Goal: Information Seeking & Learning: Find contact information

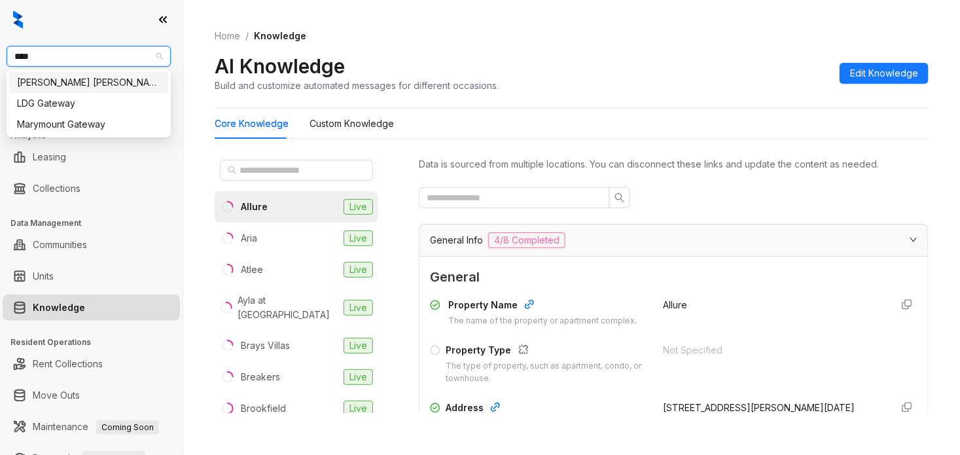
type input "*****"
click at [124, 82] on div "Gates Hudson" at bounding box center [88, 82] width 143 height 14
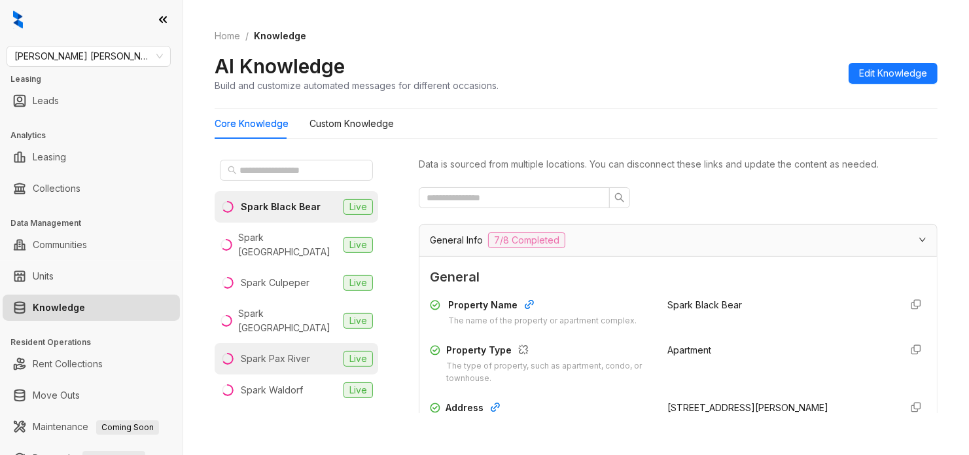
drag, startPoint x: 311, startPoint y: 166, endPoint x: 270, endPoint y: 332, distance: 171.7
click at [270, 351] on div "Spark Pax River" at bounding box center [275, 358] width 69 height 14
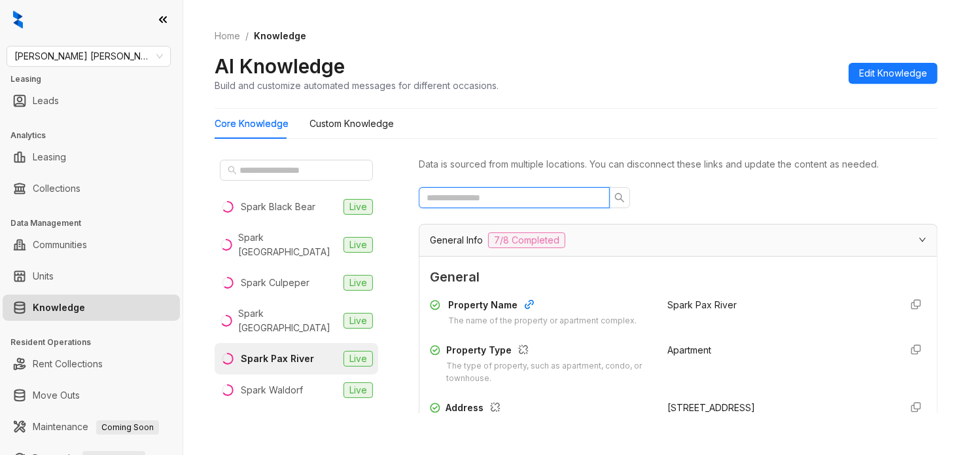
click at [510, 197] on input "text" at bounding box center [509, 197] width 165 height 14
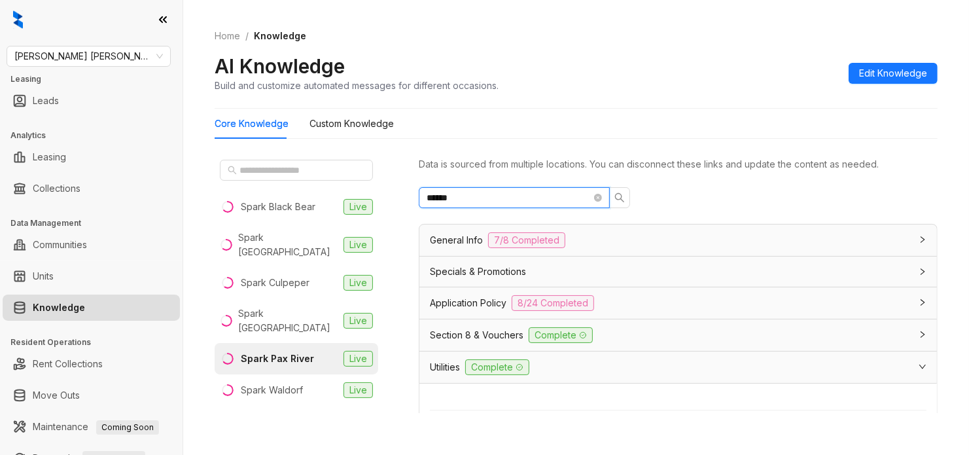
scroll to position [164, 0]
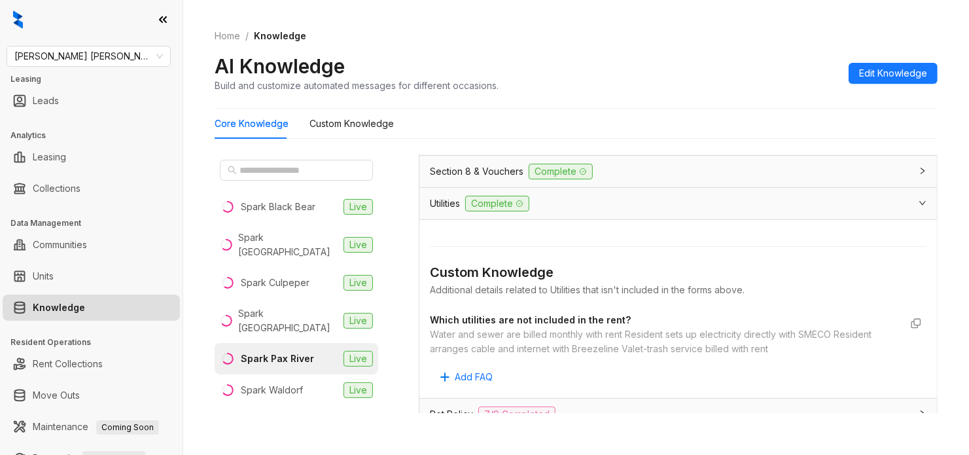
type input "******"
click at [606, 347] on div "Water and sewer are billed monthly with rent Resident sets up electricity direc…" at bounding box center [665, 341] width 470 height 29
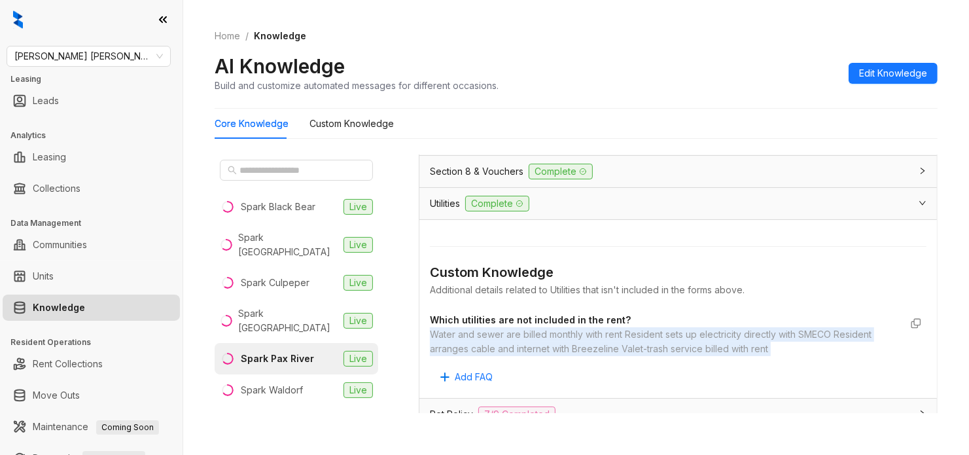
copy div "Water and sewer are billed monthly with rent Resident sets up electricity direc…"
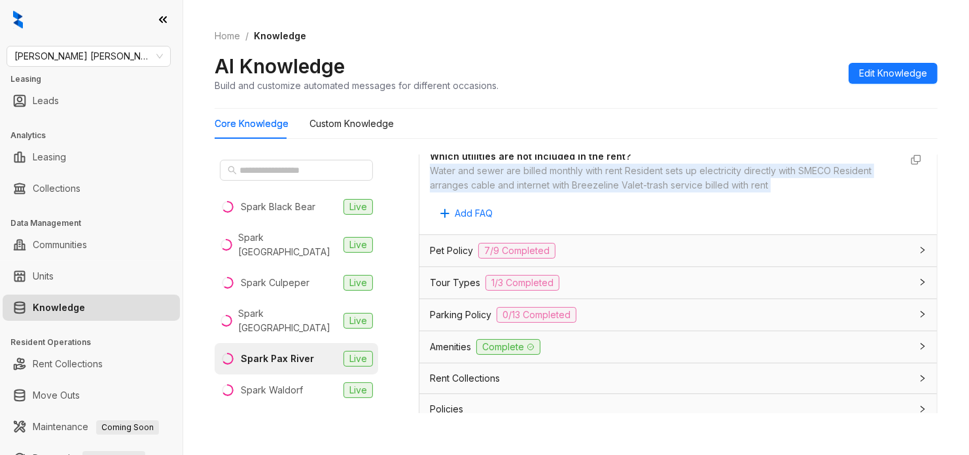
scroll to position [406, 0]
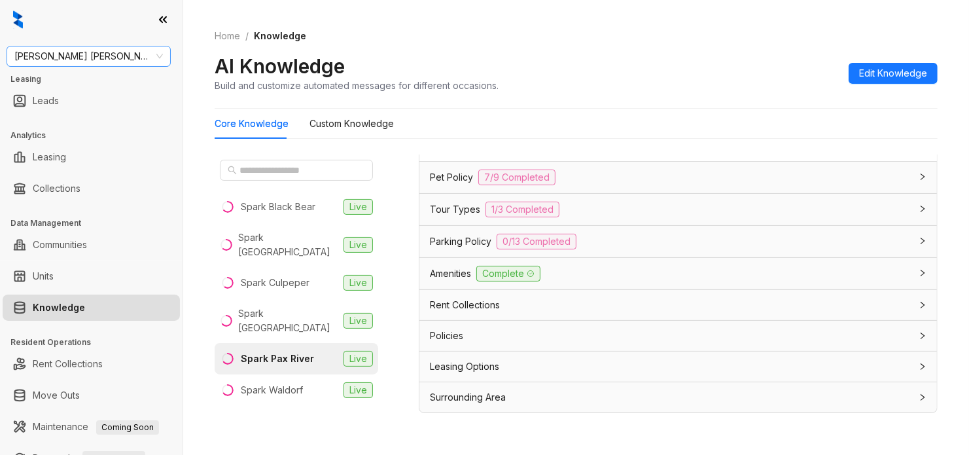
click at [112, 56] on span "[PERSON_NAME] [PERSON_NAME]" at bounding box center [88, 56] width 149 height 20
type input "****"
click at [112, 86] on div "Case and Associates" at bounding box center [88, 82] width 143 height 14
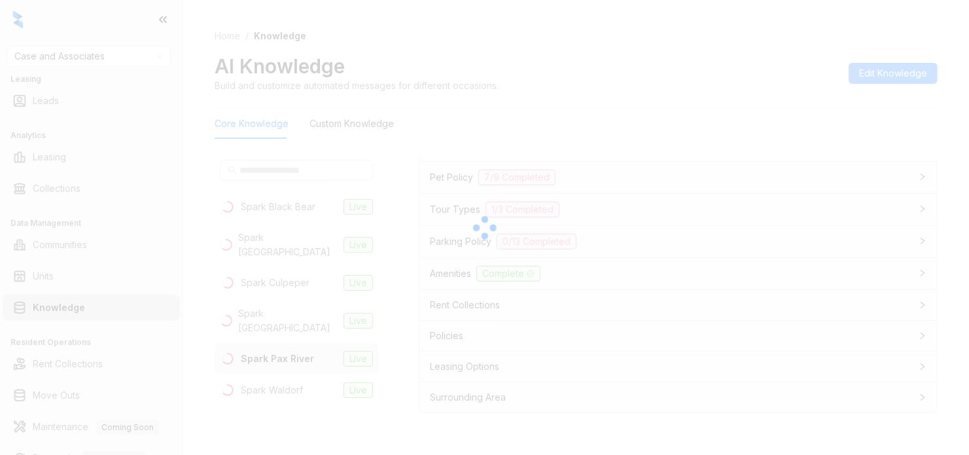
click at [959, 182] on div at bounding box center [484, 227] width 969 height 455
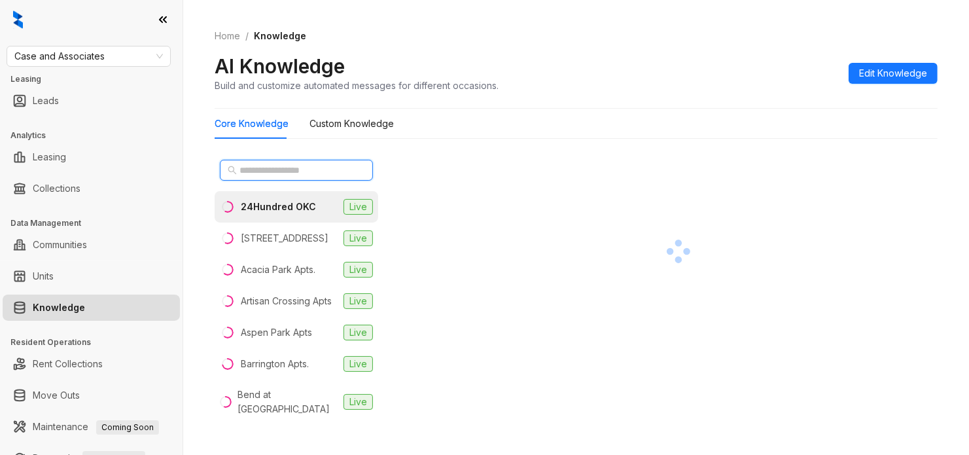
click at [293, 174] on input "text" at bounding box center [296, 170] width 115 height 14
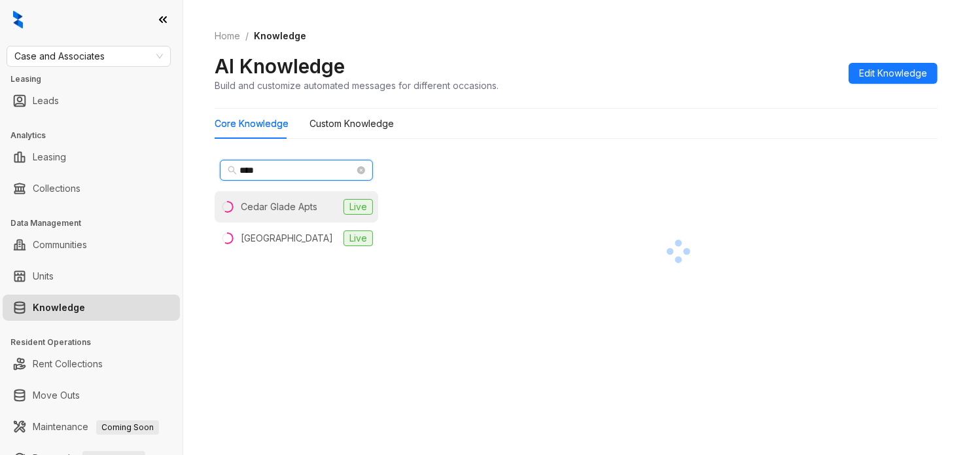
type input "****"
click at [298, 207] on div "Cedar Glade Apts" at bounding box center [279, 207] width 77 height 14
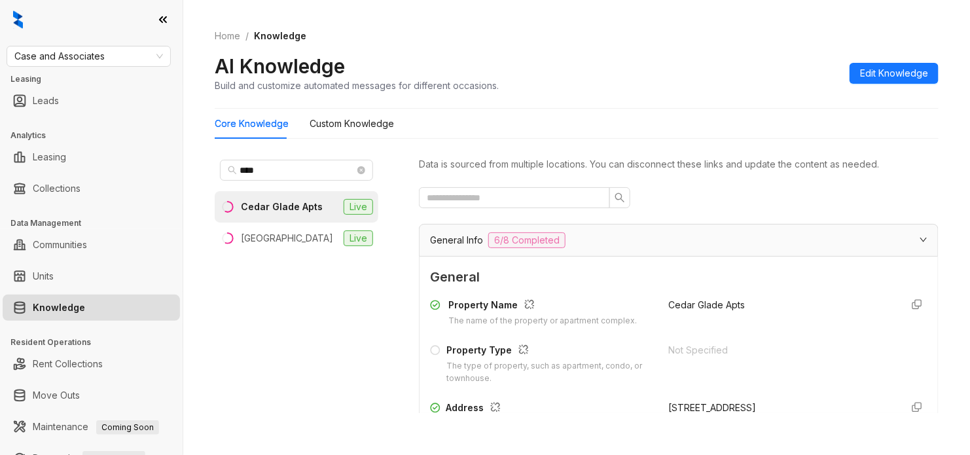
scroll to position [164, 0]
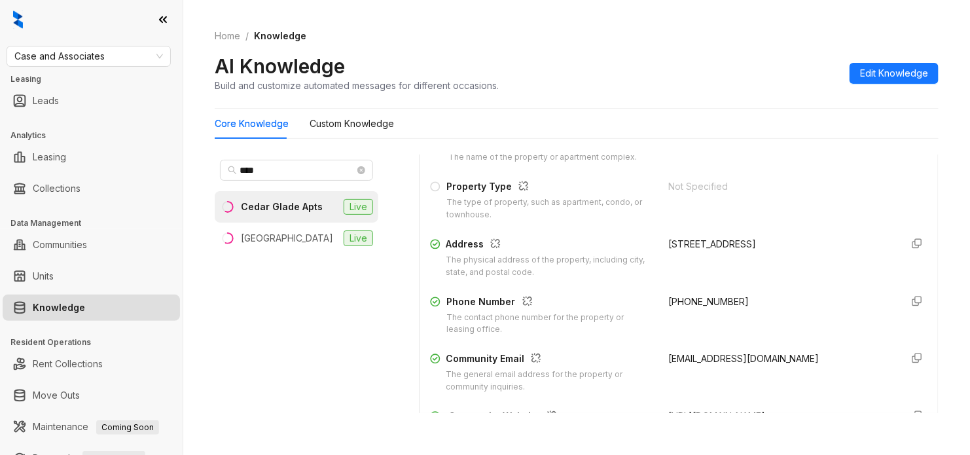
click at [684, 301] on span "+19182503621" at bounding box center [708, 301] width 80 height 11
drag, startPoint x: 684, startPoint y: 301, endPoint x: 649, endPoint y: 293, distance: 35.6
click at [649, 293] on div "Property Name The name of the property or apartment complex. Cedar Glade Apts P…" at bounding box center [678, 286] width 497 height 314
copy span "+19182503621"
click at [717, 360] on span "cedarglade@caseusa.com" at bounding box center [743, 358] width 151 height 11
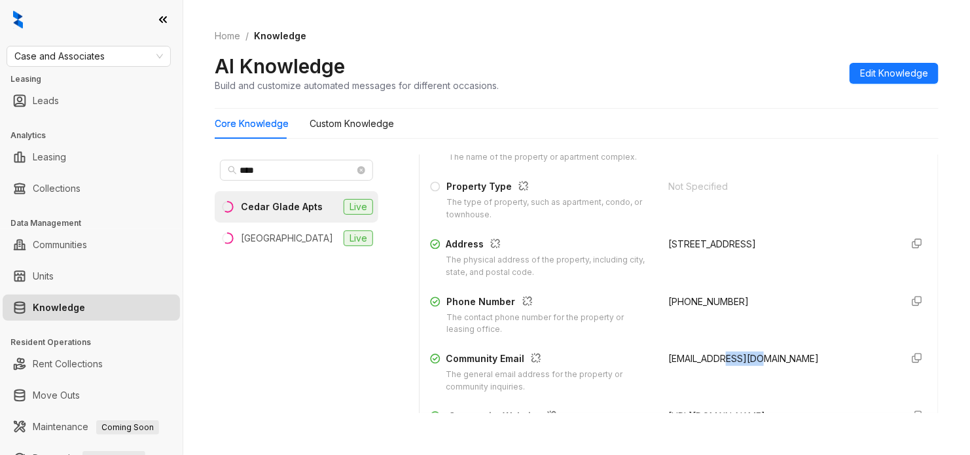
click at [717, 360] on span "cedarglade@caseusa.com" at bounding box center [743, 358] width 151 height 11
copy div "cedarglade@caseusa.com"
click at [360, 167] on icon "close-circle" at bounding box center [361, 170] width 8 height 8
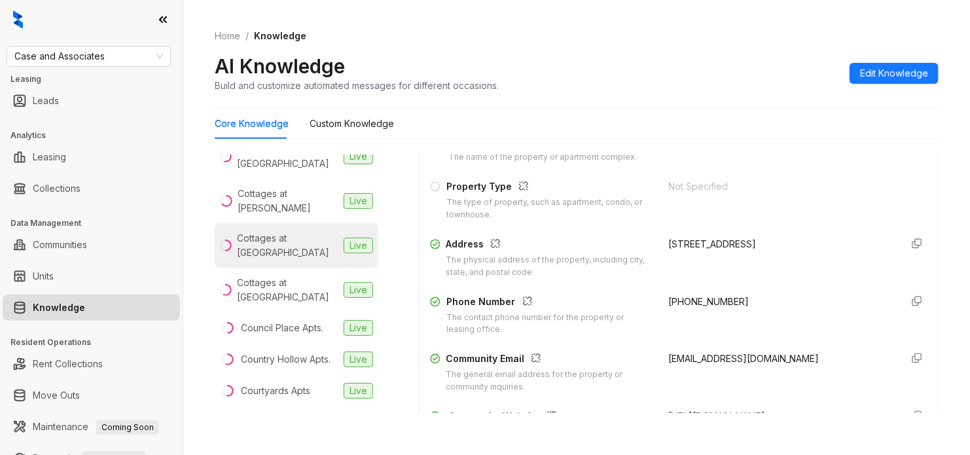
scroll to position [736, 0]
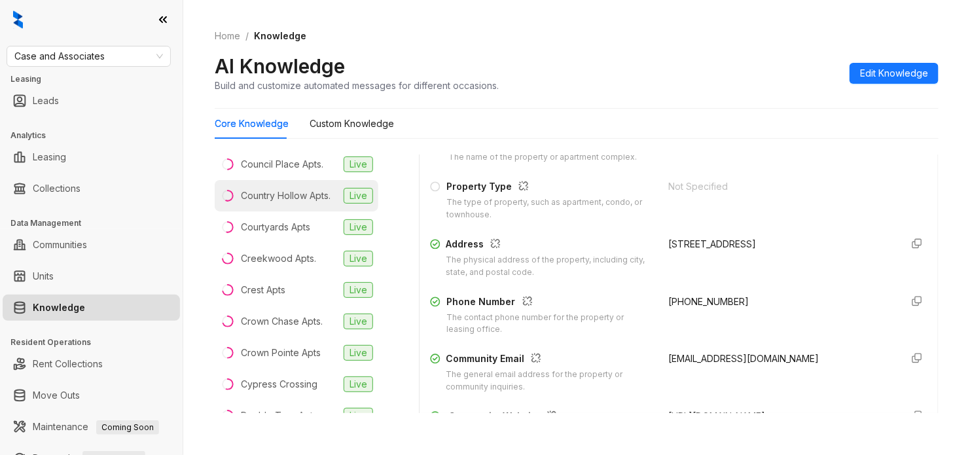
click at [305, 203] on div "Country Hollow Apts." at bounding box center [286, 195] width 90 height 14
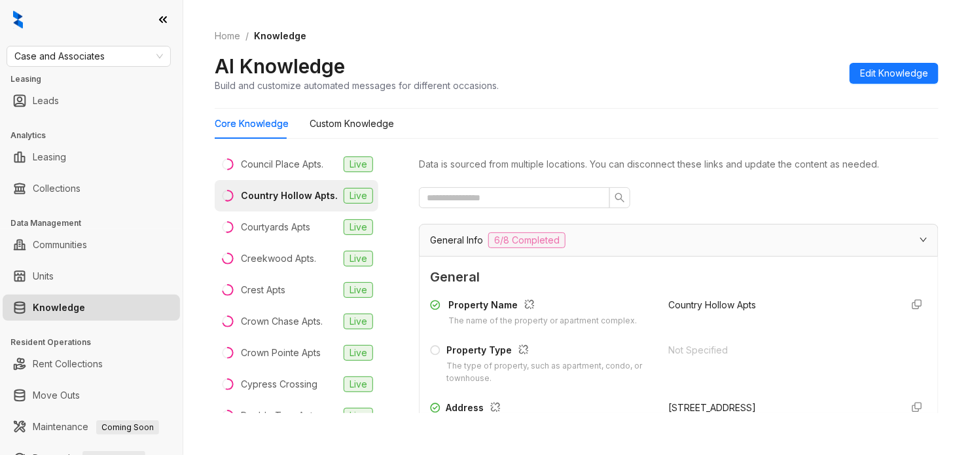
scroll to position [82, 0]
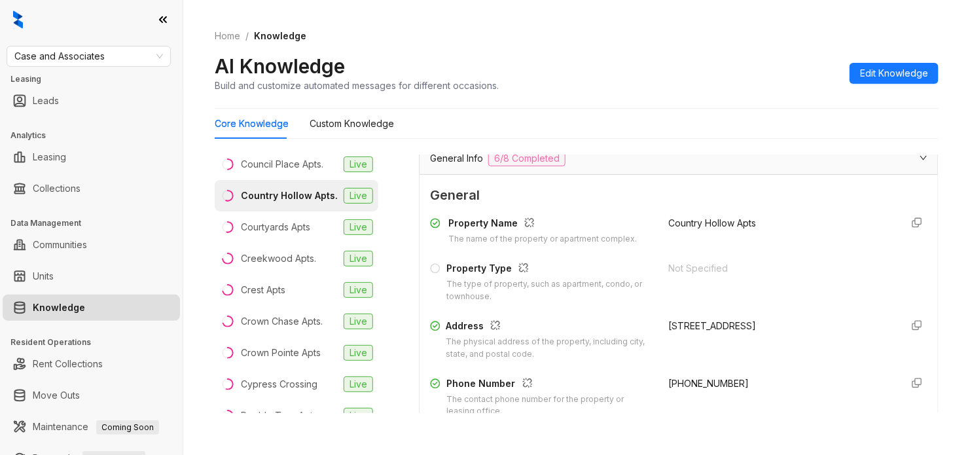
click at [694, 378] on span "+19184924230" at bounding box center [708, 382] width 80 height 11
drag, startPoint x: 694, startPoint y: 378, endPoint x: 642, endPoint y: 378, distance: 51.7
click at [642, 378] on div "Phone Number The contact phone number for the property or leasing office. +1918…" at bounding box center [678, 397] width 497 height 42
copy span "+19184924230"
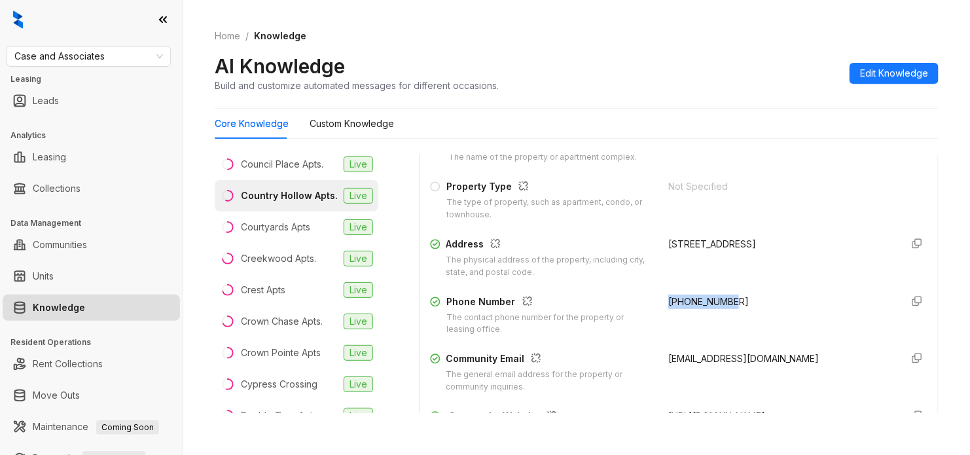
scroll to position [245, 0]
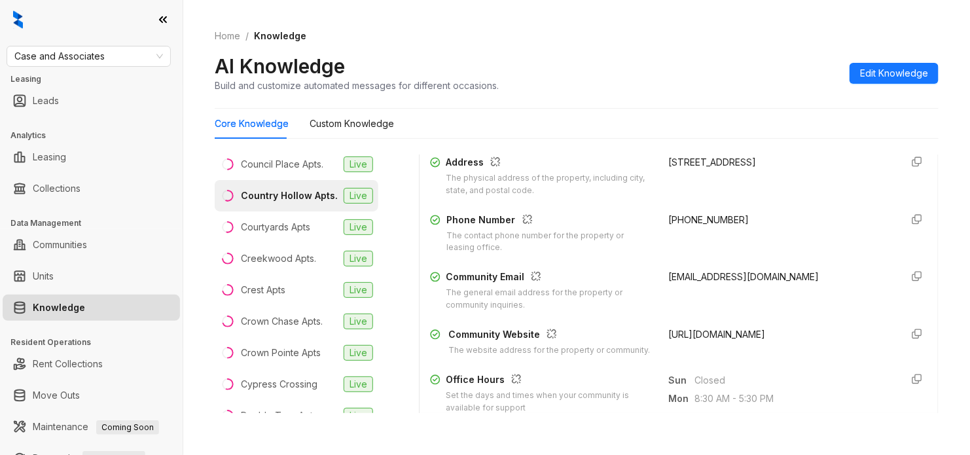
click at [701, 275] on span "countryhollow@caseusa.com" at bounding box center [743, 276] width 151 height 11
copy div "countryhollow@caseusa.com"
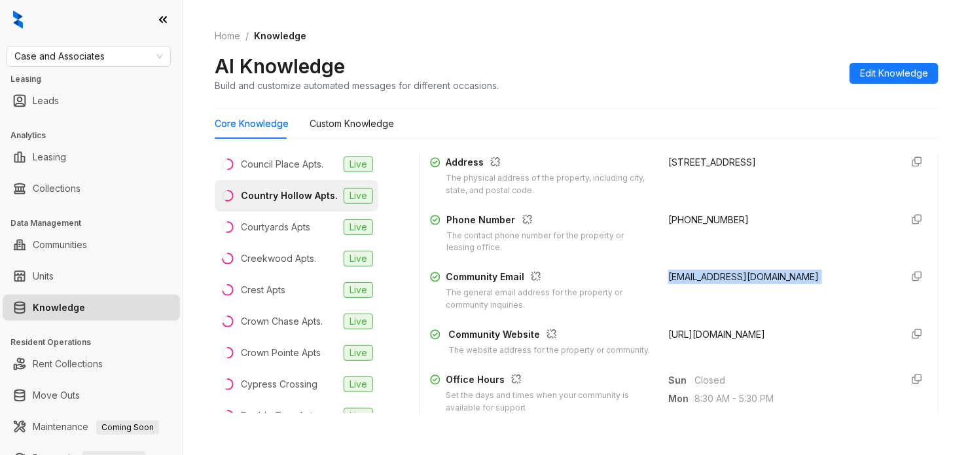
copy div "countryhollow@caseusa.com"
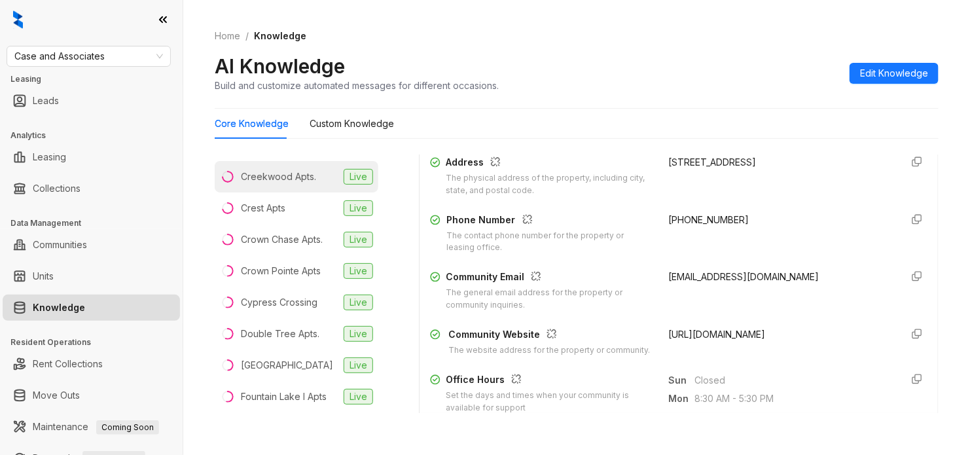
click at [296, 184] on div "Creekwood Apts." at bounding box center [278, 176] width 75 height 14
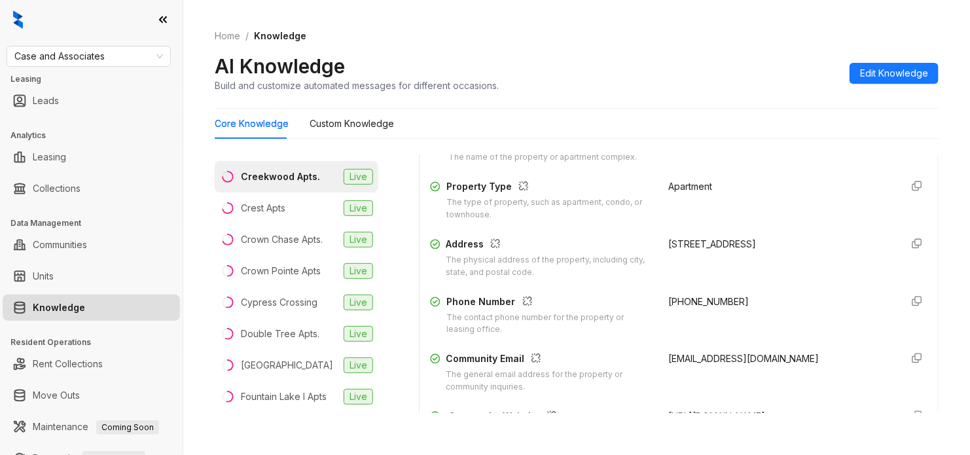
scroll to position [245, 0]
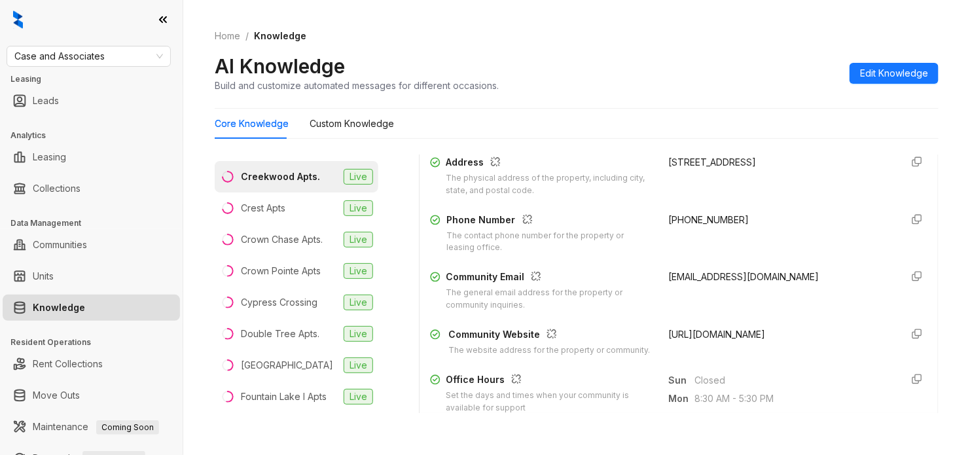
click at [688, 215] on span "+19188936300" at bounding box center [708, 219] width 80 height 11
copy div "+19188936300"
click at [704, 269] on div "Property Name The name of the property or apartment complex. Creekwood Apts. Pr…" at bounding box center [678, 204] width 497 height 314
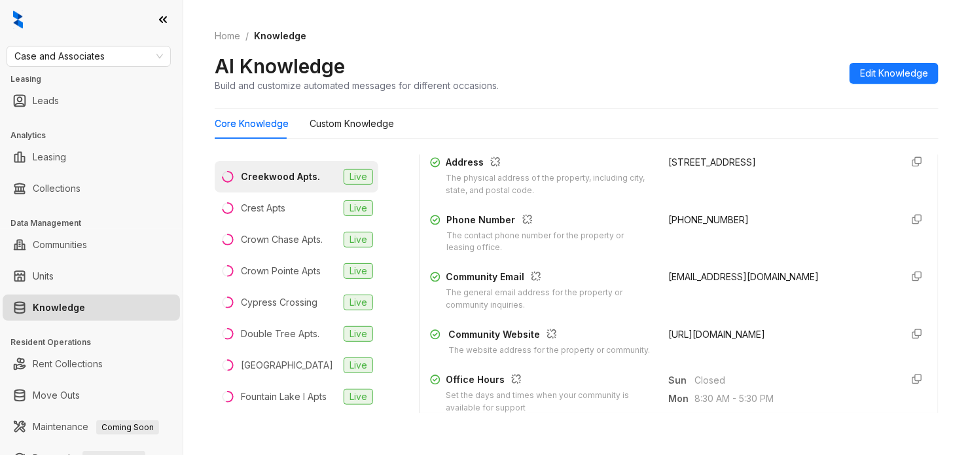
click at [701, 273] on span "creekwood@caseusa.com" at bounding box center [743, 276] width 151 height 11
copy div "creekwood@caseusa.com"
click at [94, 60] on span "Case and Associates" at bounding box center [88, 56] width 149 height 20
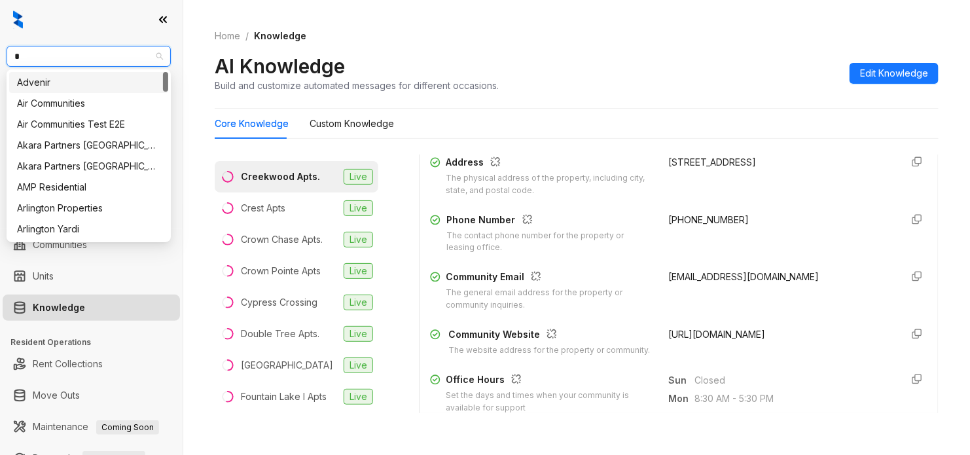
type input "**"
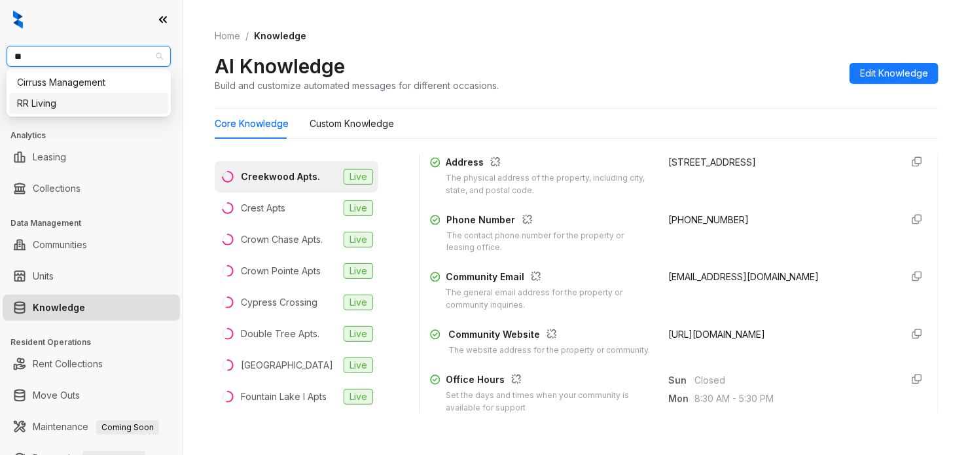
click at [74, 98] on div "RR Living" at bounding box center [88, 103] width 143 height 14
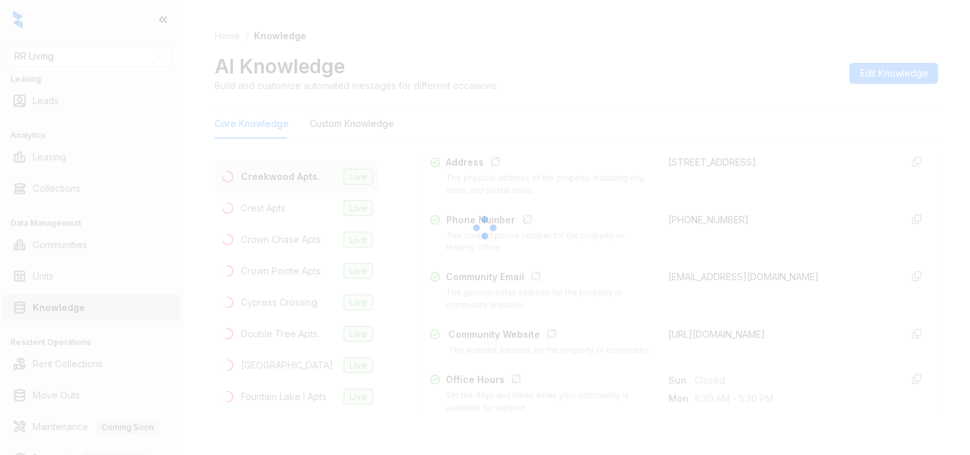
click at [954, 193] on div at bounding box center [485, 227] width 970 height 455
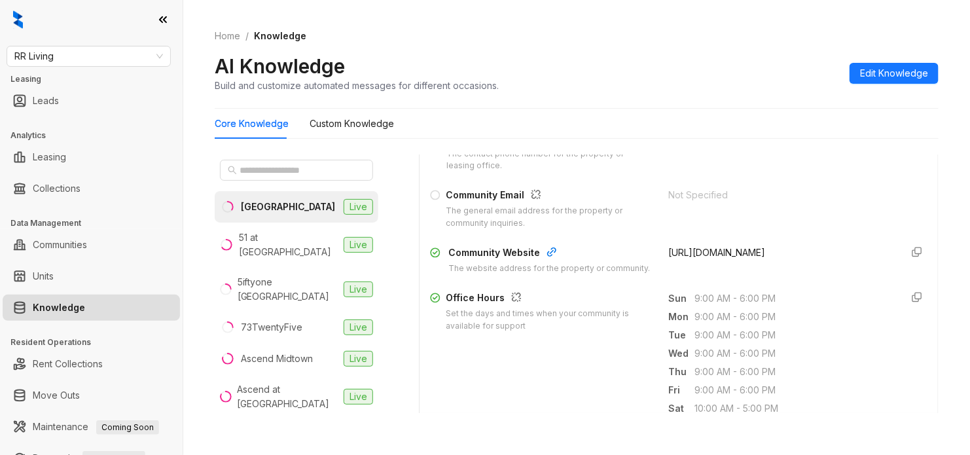
scroll to position [245, 0]
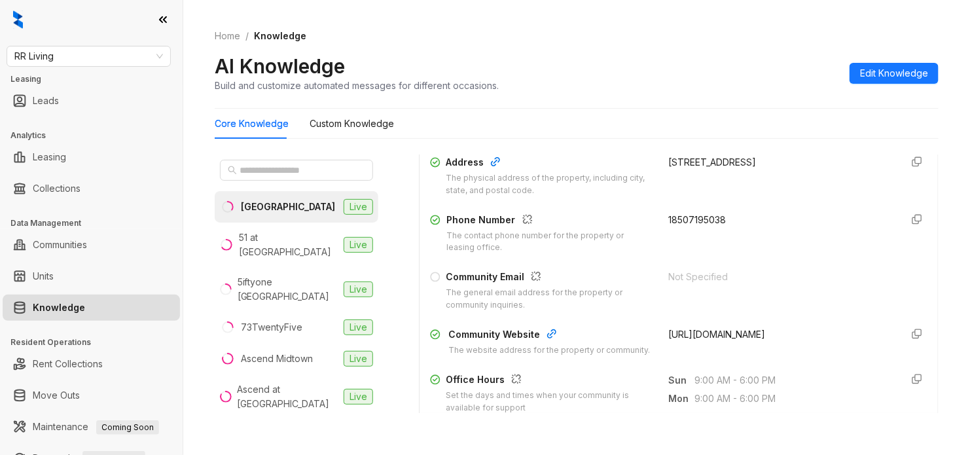
click at [679, 220] on span "18507195038" at bounding box center [697, 219] width 58 height 11
copy div "18507195038"
